Goal: Entertainment & Leisure: Consume media (video, audio)

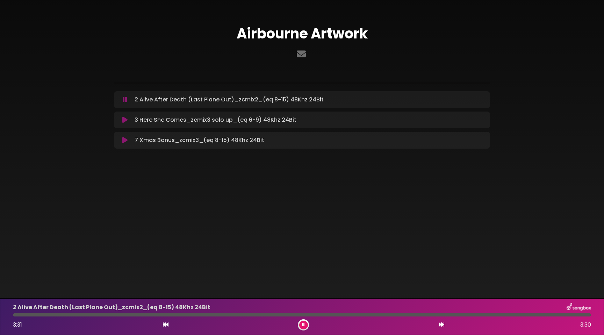
click at [125, 99] on icon at bounding box center [125, 99] width 5 height 7
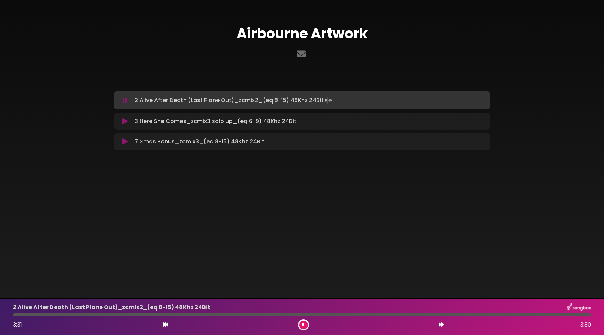
click at [16, 315] on div at bounding box center [302, 314] width 579 height 3
drag, startPoint x: 16, startPoint y: 315, endPoint x: 5, endPoint y: 313, distance: 11.7
click at [5, 313] on div "2 Alive After Death (Last Plane Out)_zcmix2_(eq 8-15) 48Khz 24Bit 3:31 3:30" at bounding box center [302, 316] width 604 height 37
click at [124, 100] on icon at bounding box center [125, 100] width 5 height 7
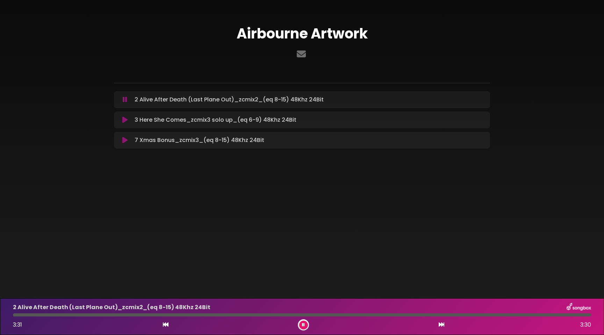
click at [104, 28] on div "Airbourne Artwork" at bounding box center [302, 84] width 462 height 152
click at [123, 119] on icon at bounding box center [124, 119] width 5 height 7
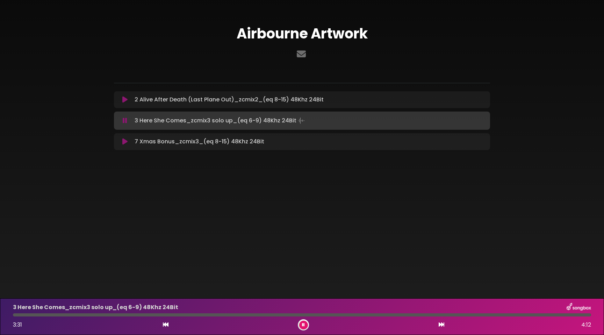
click at [123, 118] on icon at bounding box center [125, 120] width 5 height 7
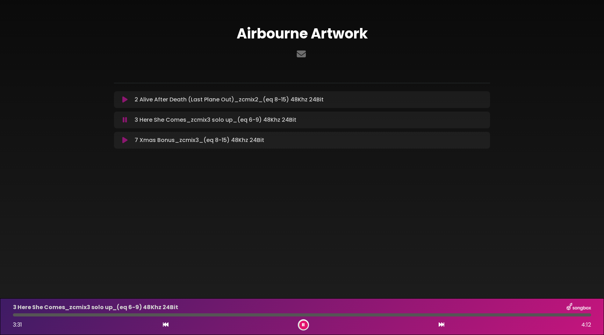
click at [124, 139] on icon at bounding box center [124, 140] width 5 height 7
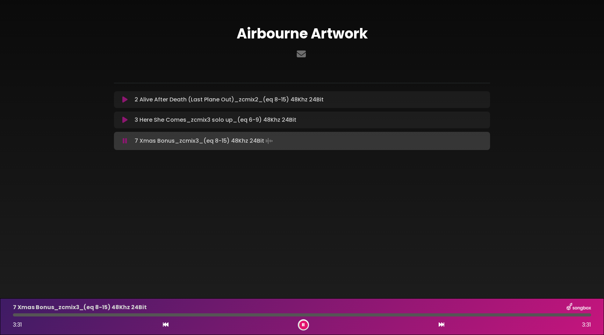
click at [124, 139] on icon at bounding box center [125, 140] width 5 height 7
